Goal: Information Seeking & Learning: Find contact information

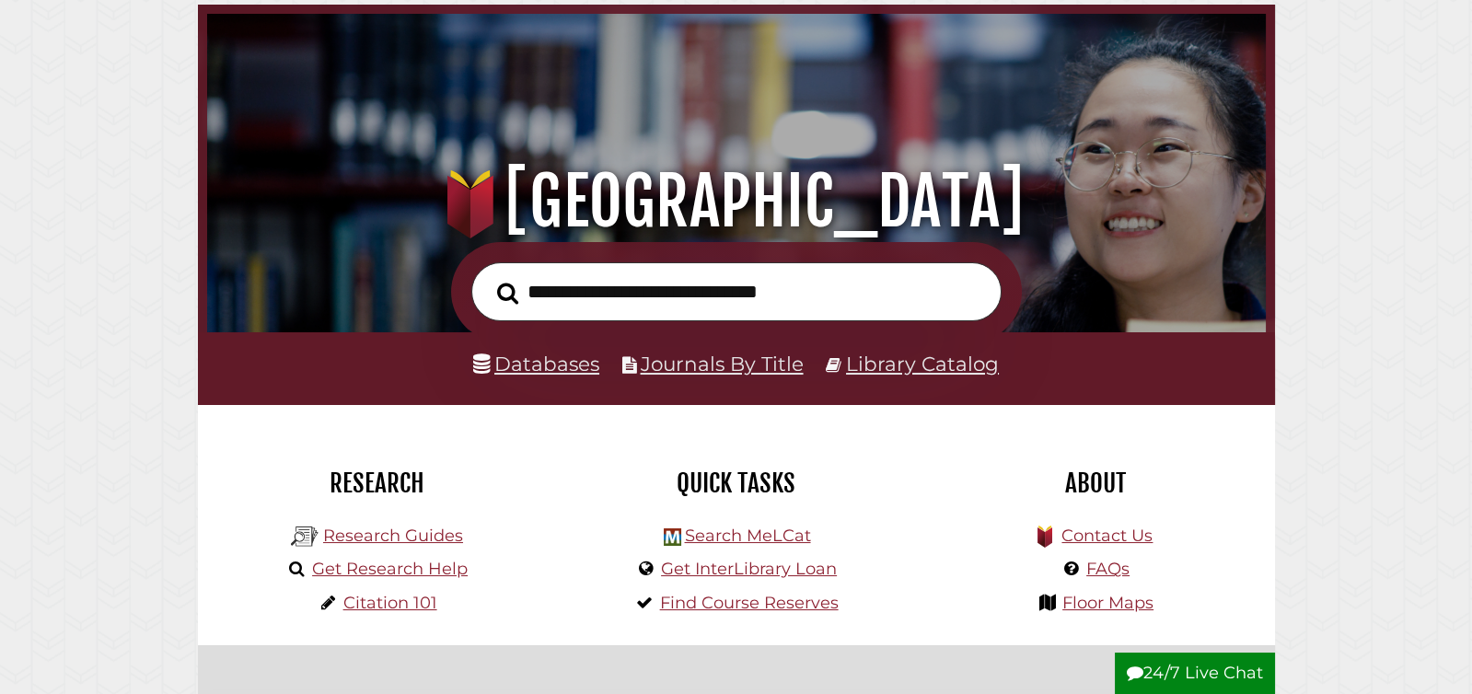
scroll to position [147, 0]
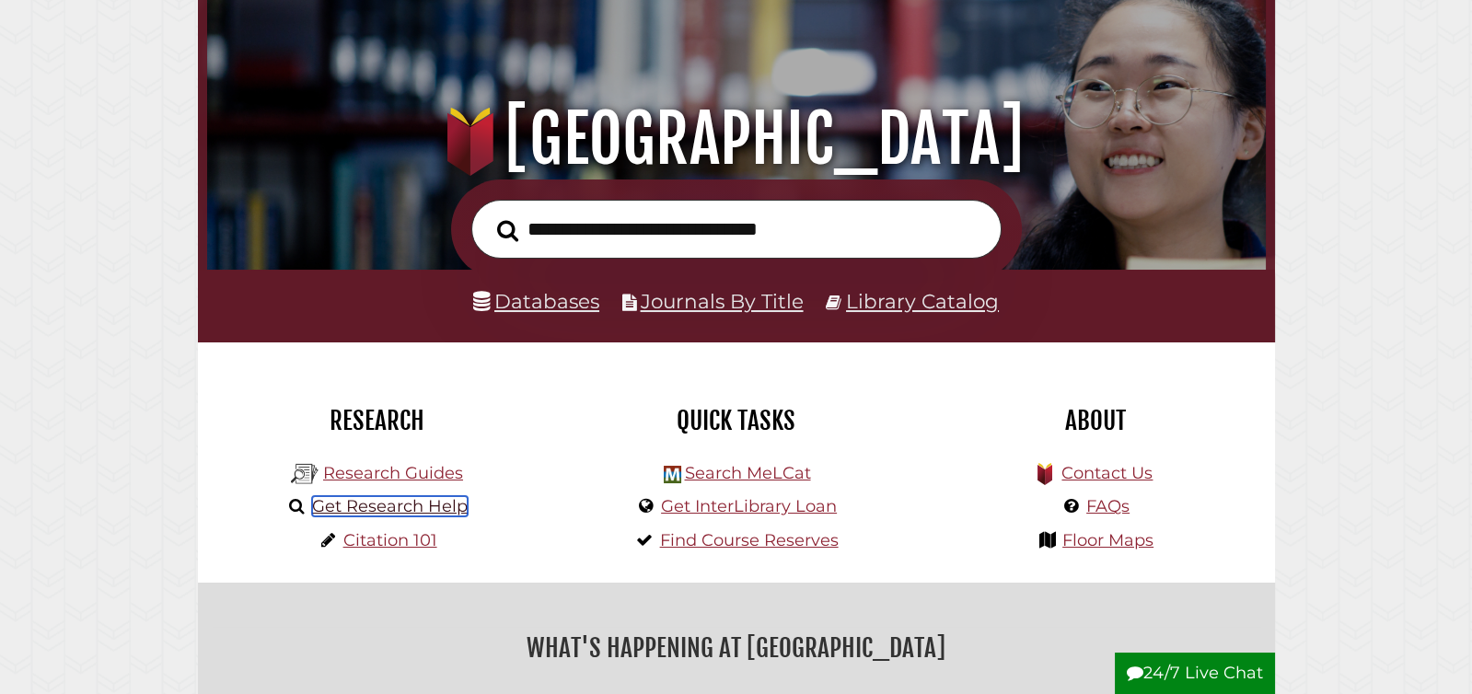
click at [396, 504] on link "Get Research Help" at bounding box center [390, 506] width 156 height 20
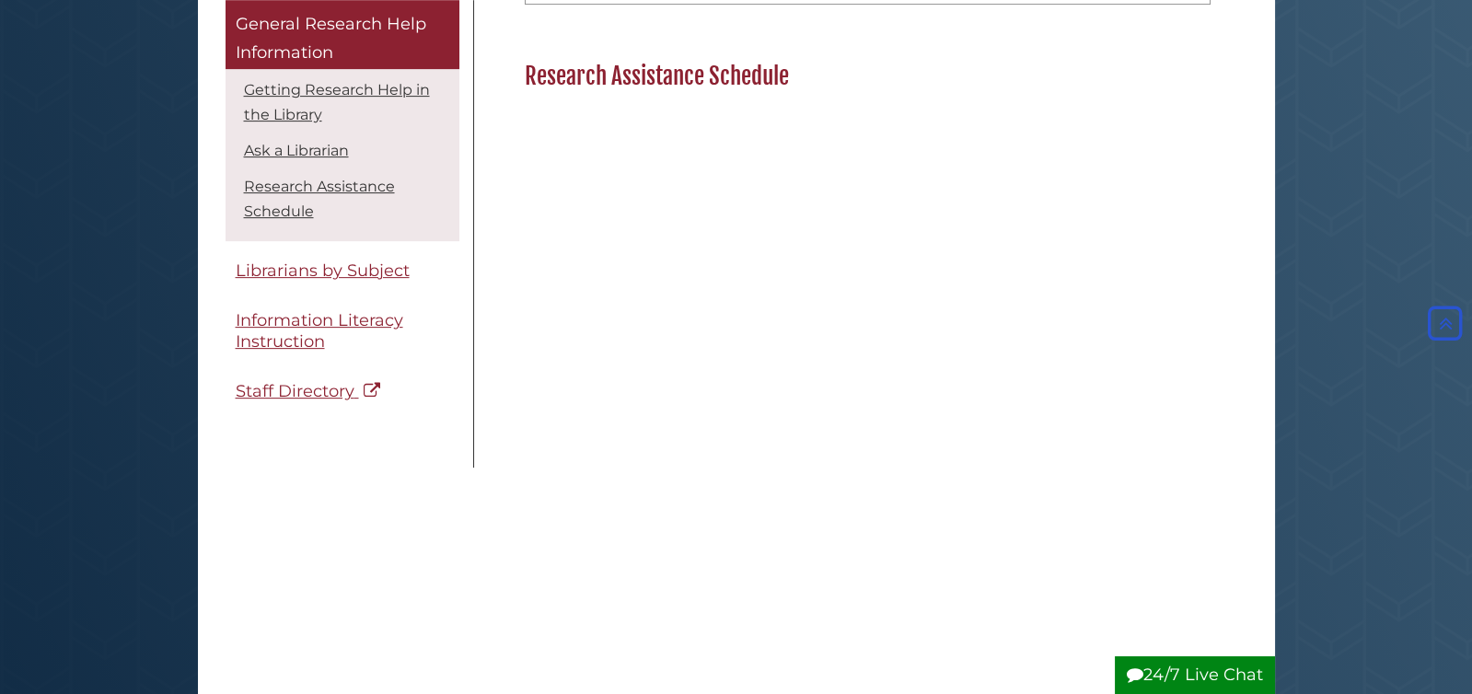
scroll to position [1498, 0]
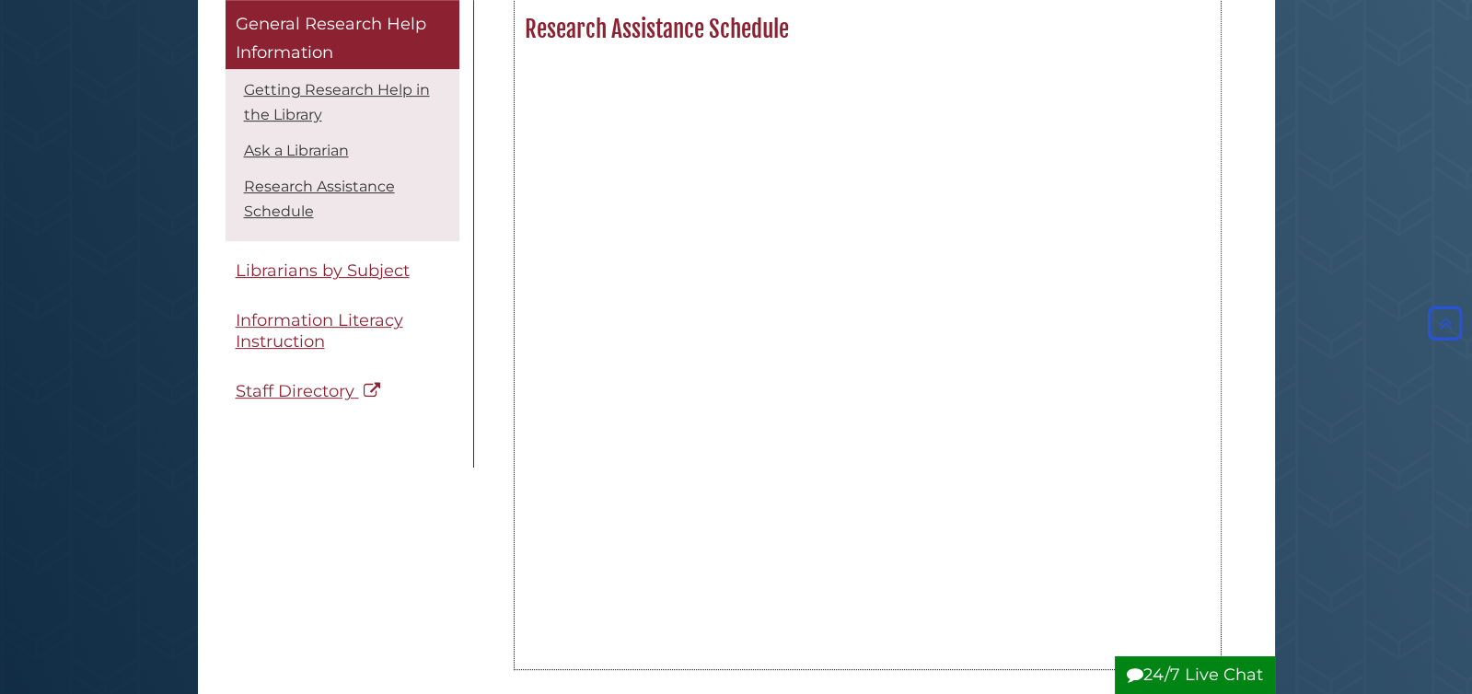
click at [523, 21] on h2 "Research Assistance Schedule" at bounding box center [867, 29] width 704 height 29
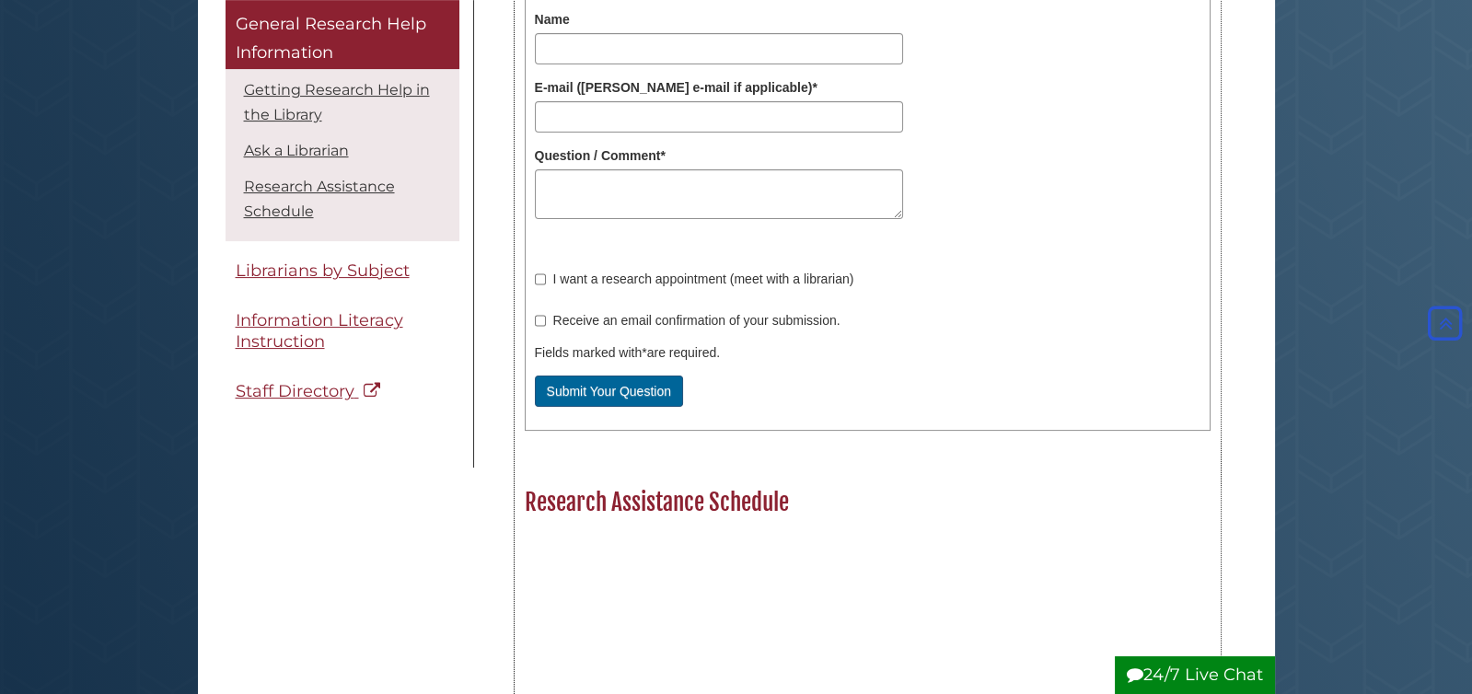
scroll to position [1029, 0]
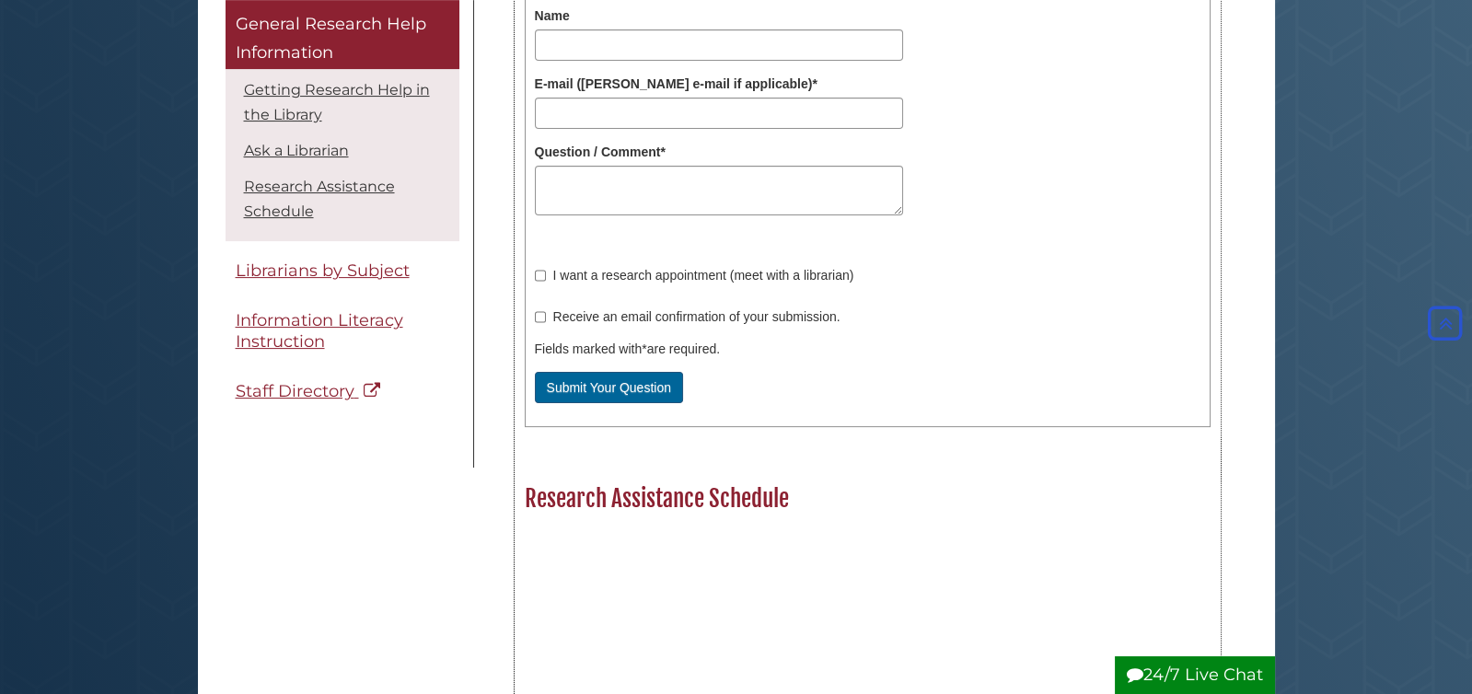
click at [648, 491] on h2 "Research Assistance Schedule" at bounding box center [867, 498] width 704 height 29
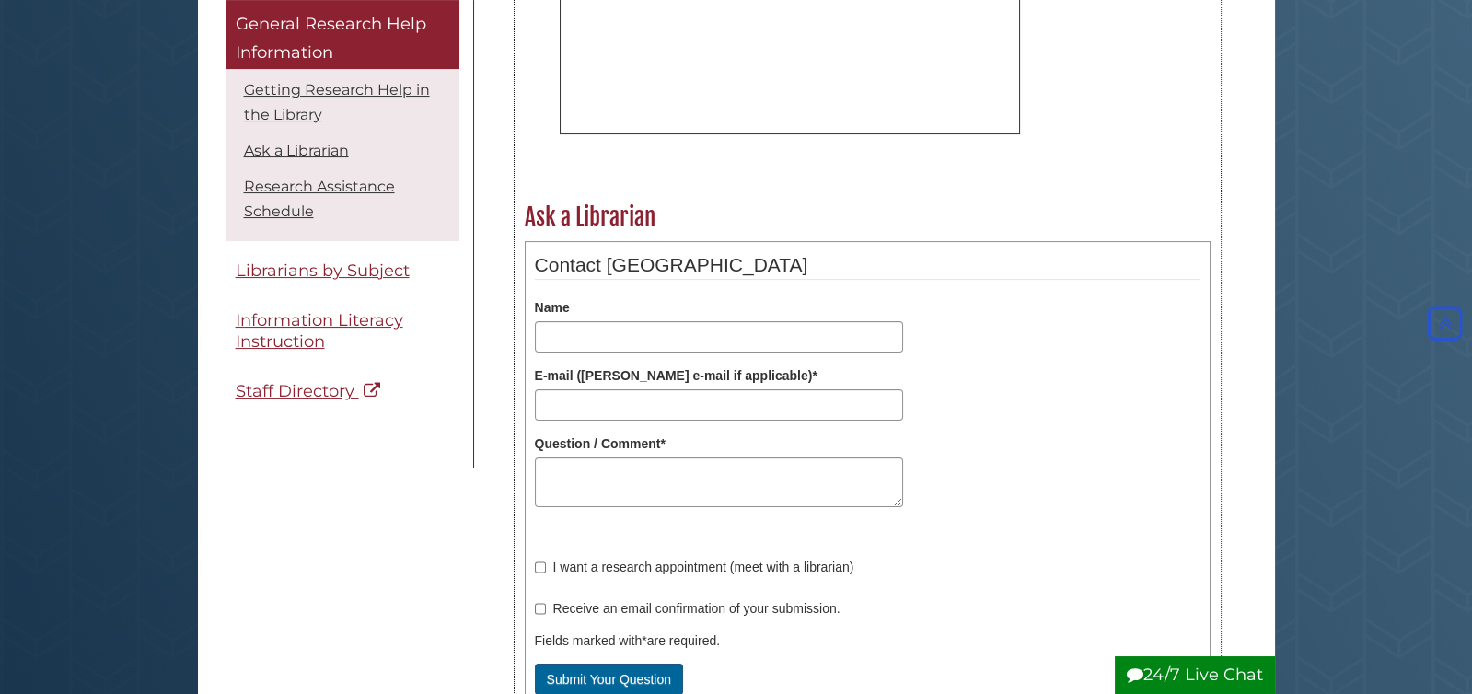
scroll to position [632, 0]
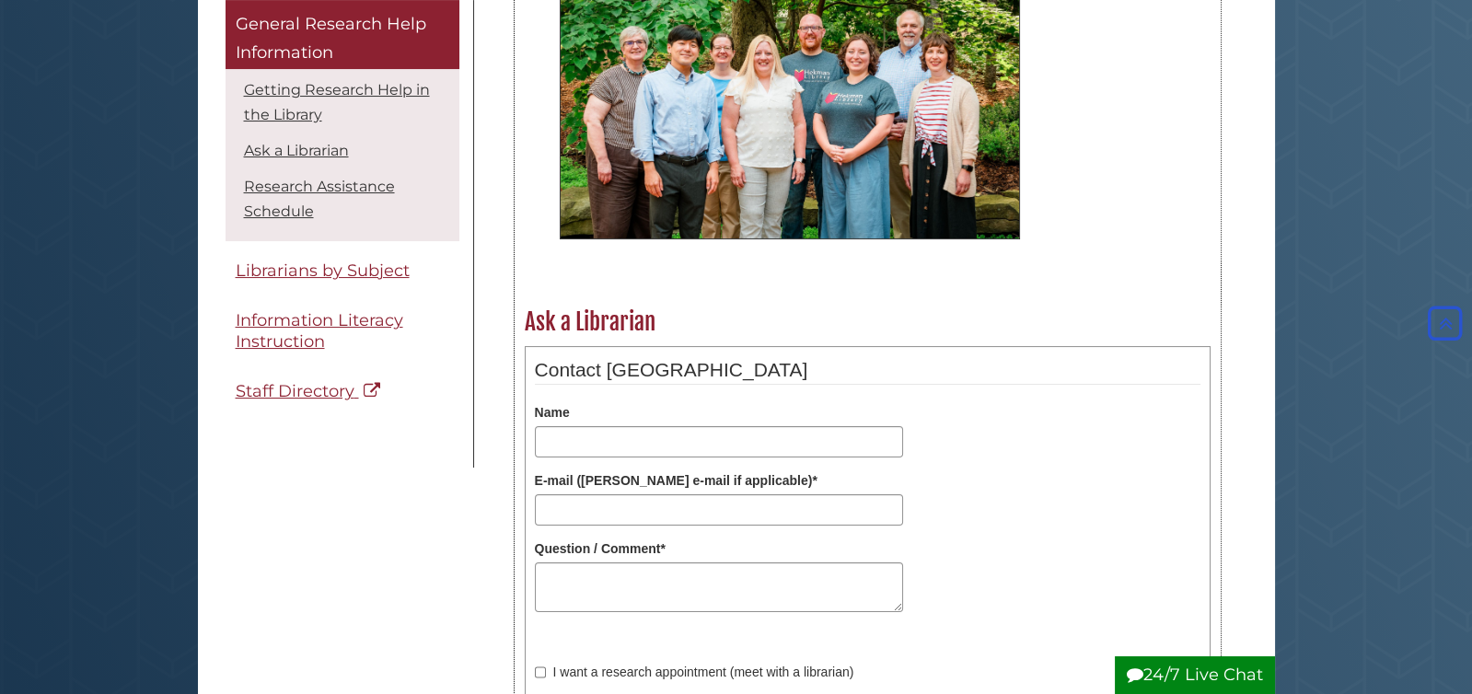
click at [616, 315] on h2 "Ask a Librarian" at bounding box center [867, 321] width 704 height 29
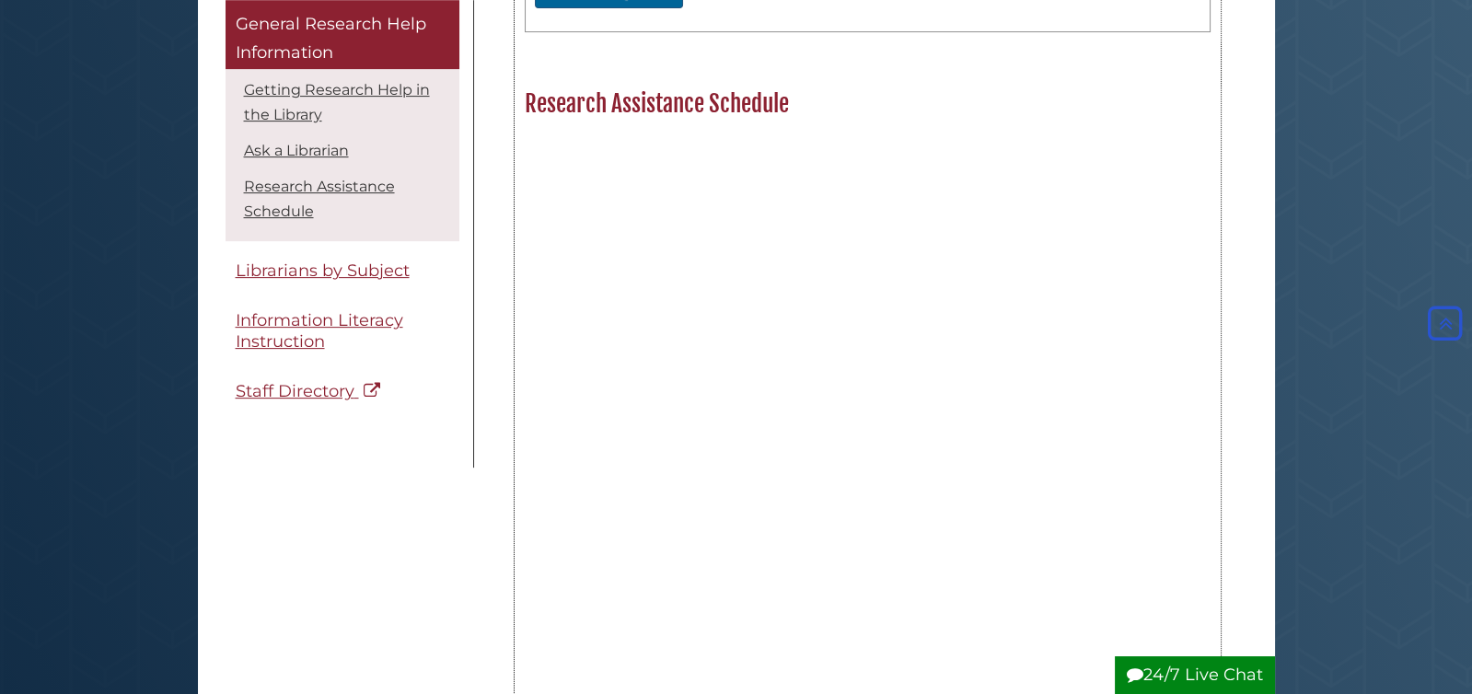
scroll to position [1425, 0]
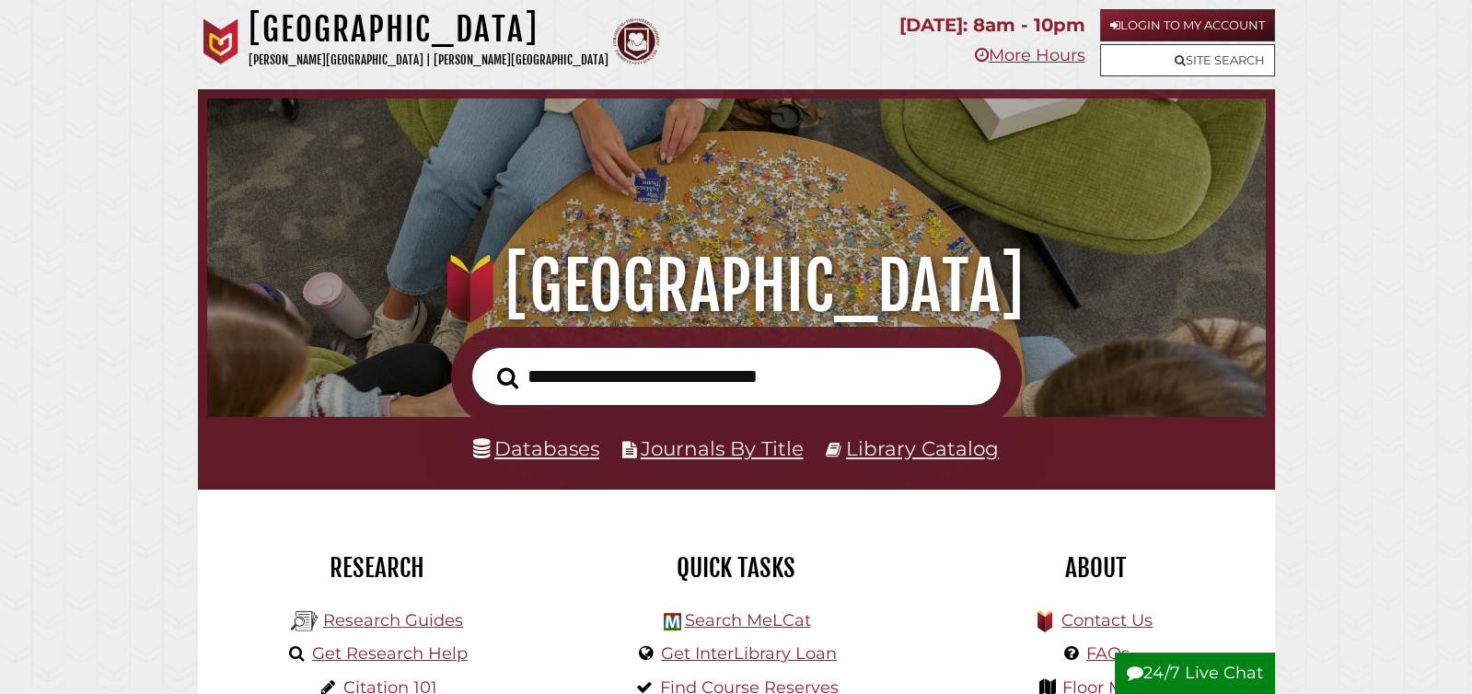
scroll to position [350, 1049]
